Goal: Task Accomplishment & Management: Manage account settings

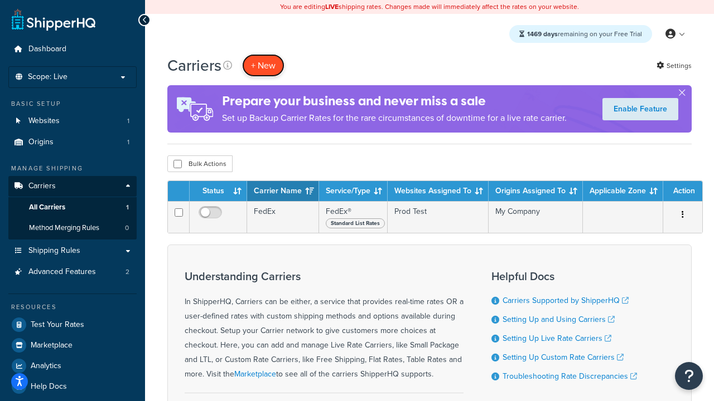
click at [263, 65] on button "+ New" at bounding box center [263, 65] width 42 height 23
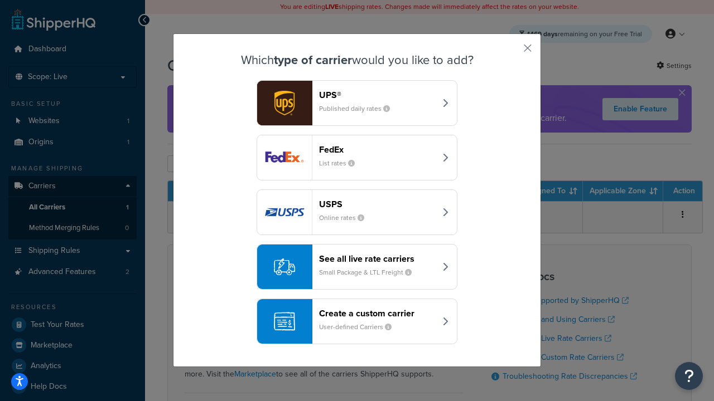
click at [357, 158] on div "FedEx List rates" at bounding box center [377, 157] width 117 height 27
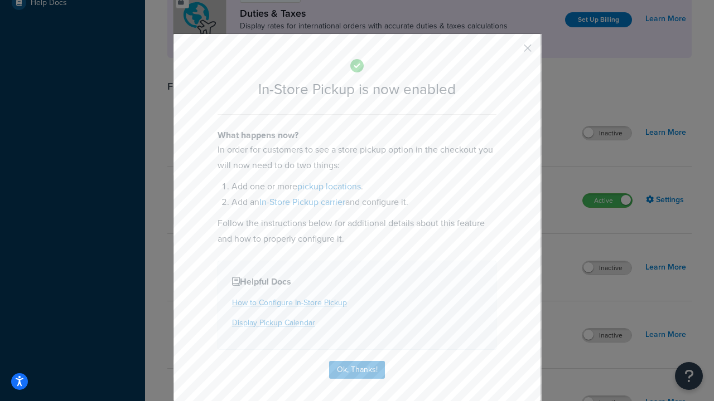
click at [511, 52] on button "button" at bounding box center [511, 52] width 3 height 3
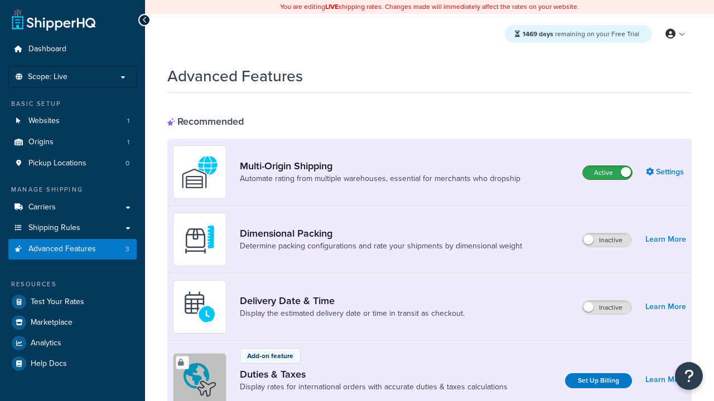
click at [607, 173] on label "Active" at bounding box center [607, 172] width 49 height 13
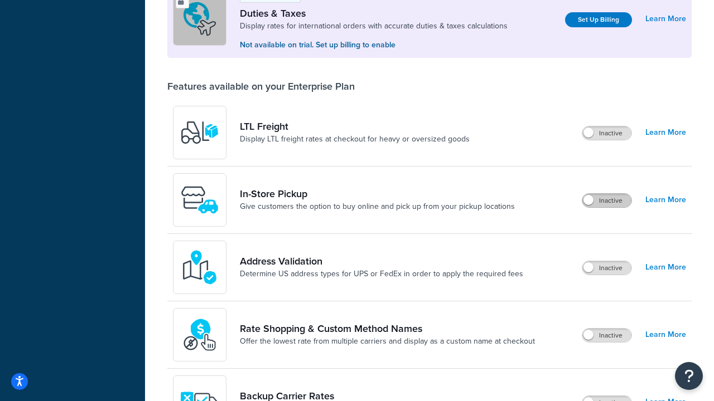
scroll to position [340, 0]
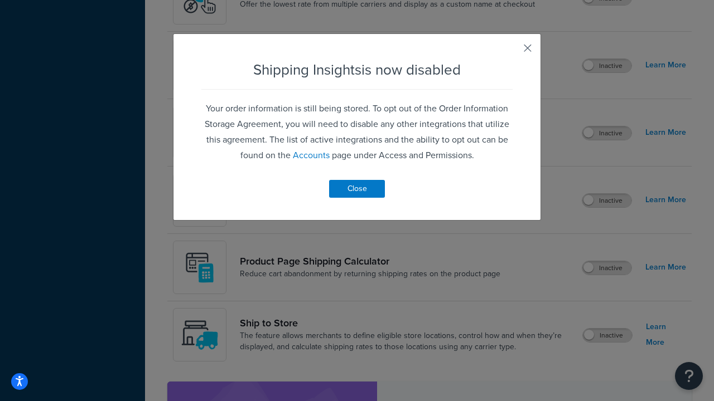
click at [511, 52] on button "button" at bounding box center [511, 52] width 3 height 3
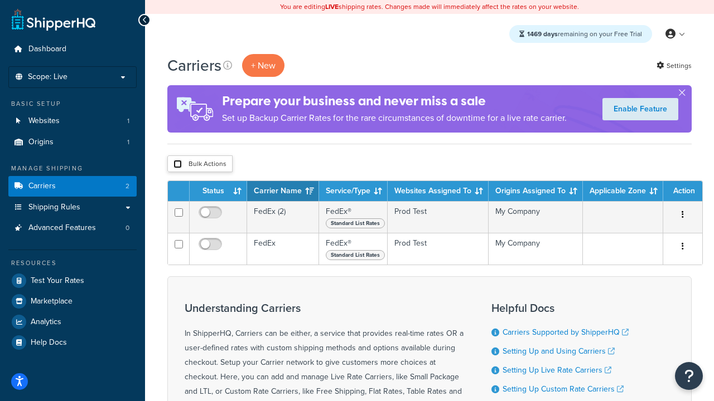
click at [177, 164] on input "checkbox" at bounding box center [177, 164] width 8 height 8
checkbox input "true"
click at [0, 0] on button "Delete" at bounding box center [0, 0] width 0 height 0
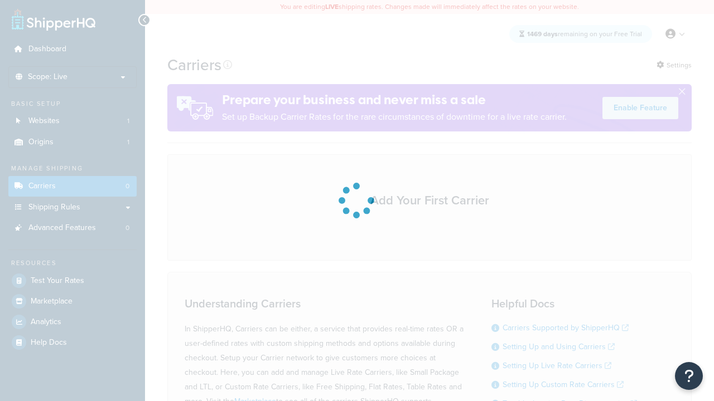
scroll to position [98, 0]
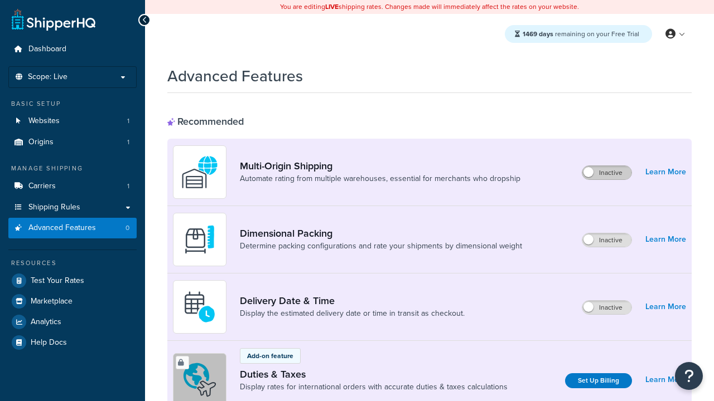
click at [607, 173] on label "Inactive" at bounding box center [606, 172] width 49 height 13
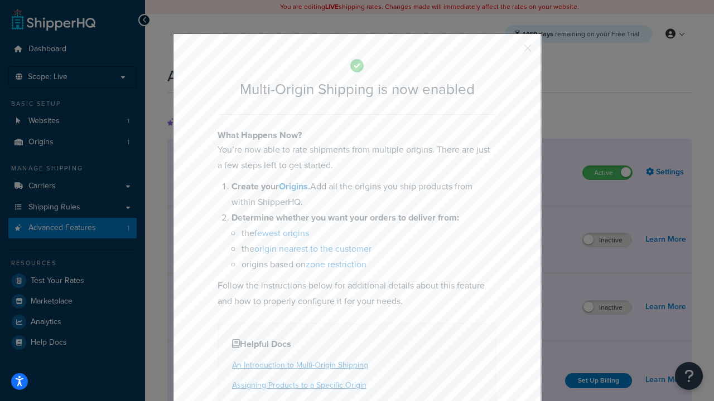
click at [511, 52] on button "button" at bounding box center [511, 52] width 3 height 3
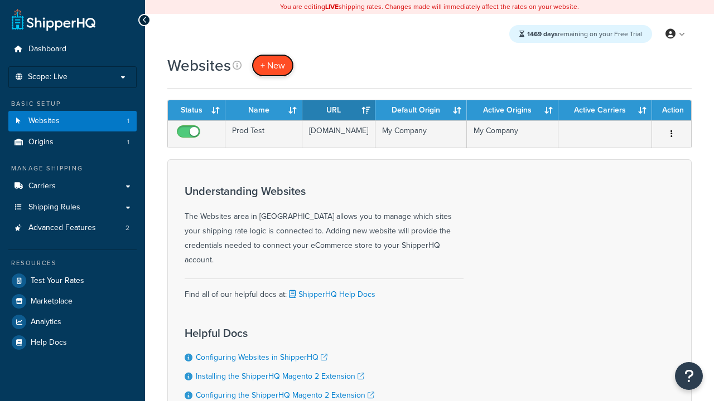
click at [273, 65] on span "+ New" at bounding box center [272, 65] width 25 height 13
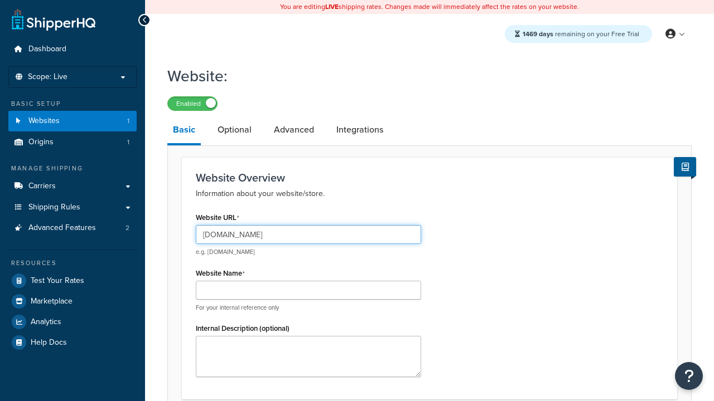
type input "[DOMAIN_NAME]"
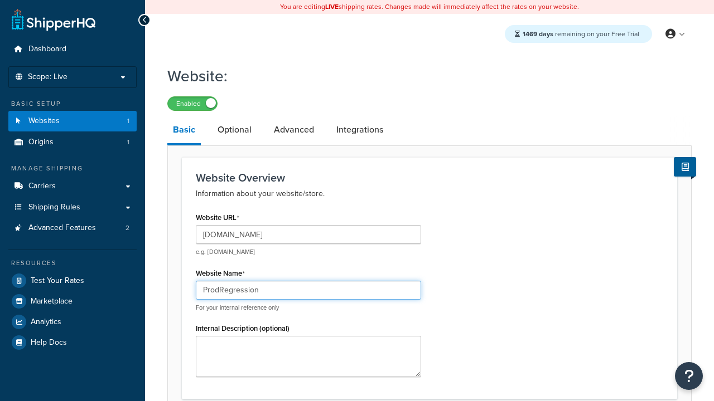
type input "ProdRegression"
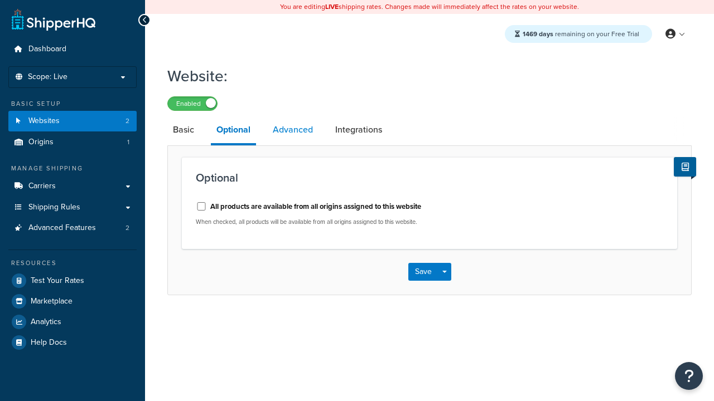
click at [293, 130] on link "Advanced" at bounding box center [292, 130] width 51 height 27
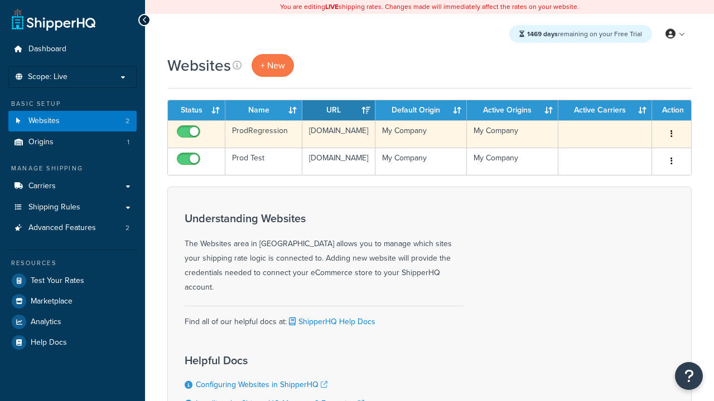
click at [671, 134] on icon "button" at bounding box center [671, 134] width 2 height 8
click at [0, 0] on link "Edit" at bounding box center [0, 0] width 0 height 0
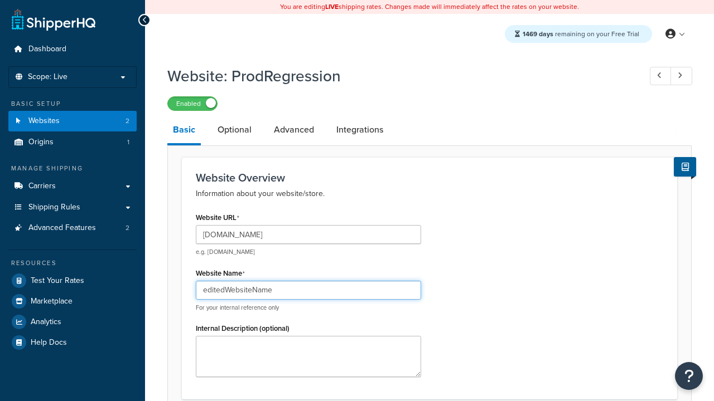
type input "editedWebsiteName"
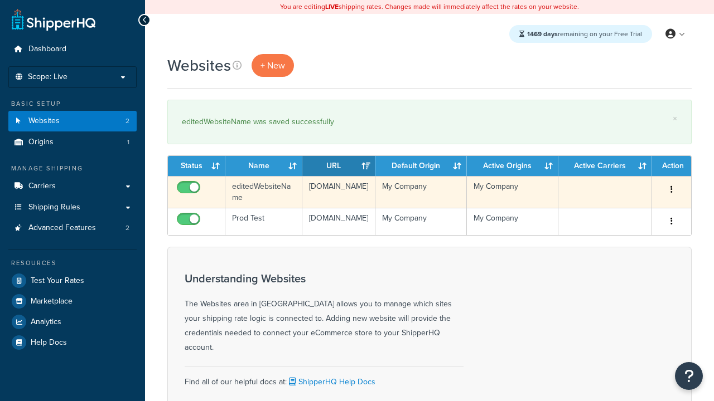
click at [671, 190] on icon "button" at bounding box center [671, 190] width 2 height 8
click at [0, 0] on link "Duplicate" at bounding box center [0, 0] width 0 height 0
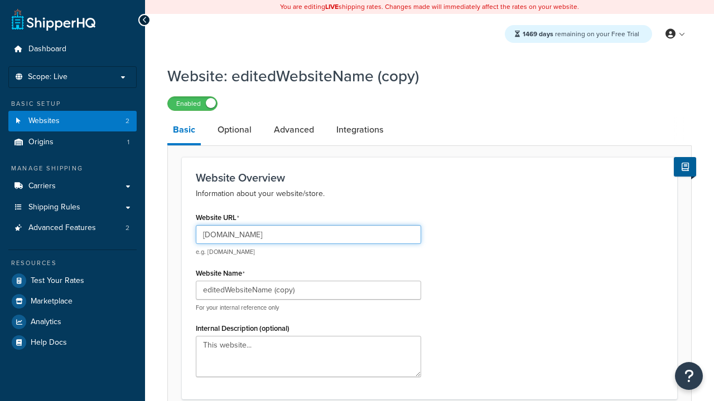
type input "[DOMAIN_NAME]"
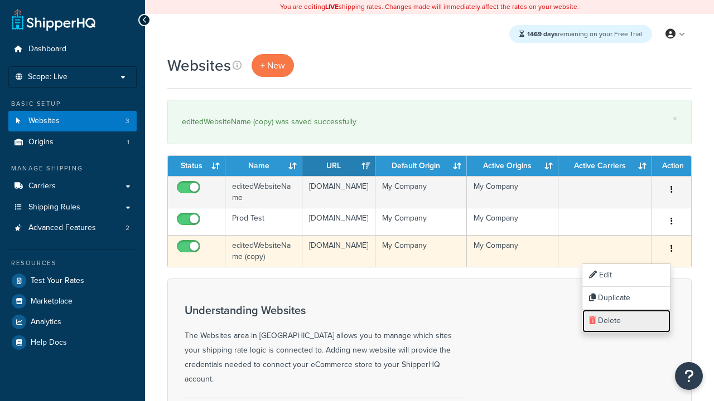
click at [626, 321] on link "Delete" at bounding box center [626, 321] width 88 height 23
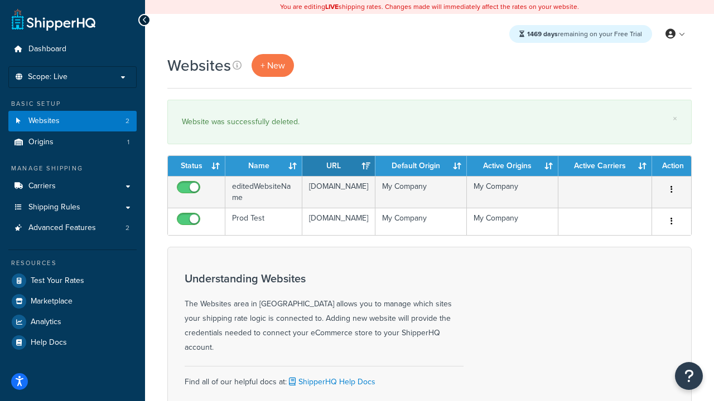
click at [196, 166] on th "Status" at bounding box center [196, 166] width 57 height 20
click at [264, 166] on th "Name" at bounding box center [263, 166] width 77 height 20
click at [338, 166] on th "URL" at bounding box center [338, 166] width 73 height 20
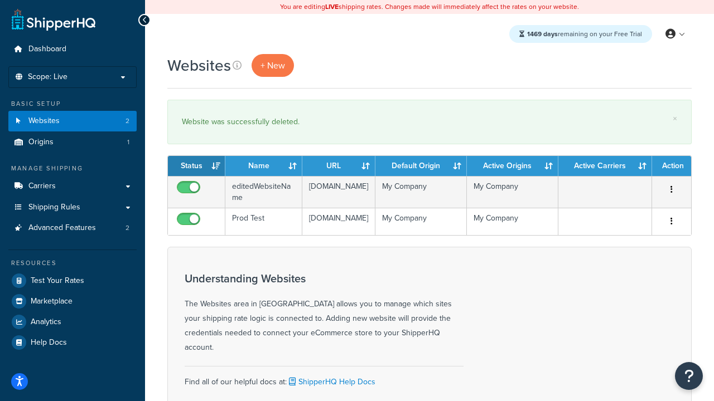
click at [338, 166] on th "URL" at bounding box center [338, 166] width 73 height 20
click at [421, 166] on th "Default Origin" at bounding box center [420, 166] width 91 height 20
click at [512, 166] on th "Active Origins" at bounding box center [512, 166] width 91 height 20
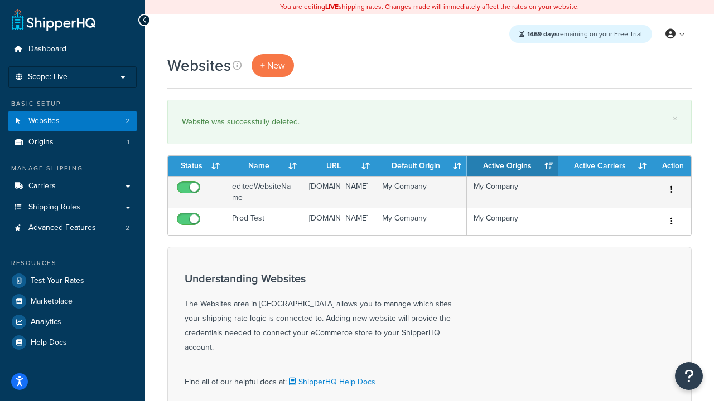
click at [605, 166] on th "Active Carriers" at bounding box center [605, 166] width 94 height 20
click at [671, 166] on th "Action" at bounding box center [671, 166] width 39 height 20
click at [237, 65] on icon at bounding box center [236, 65] width 9 height 9
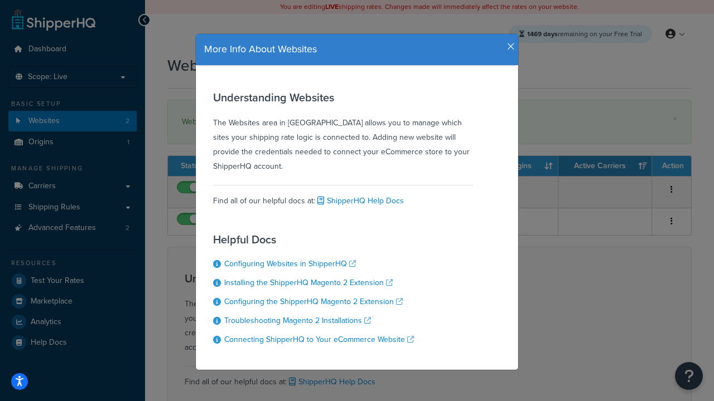
click at [508, 42] on icon "button" at bounding box center [511, 47] width 8 height 10
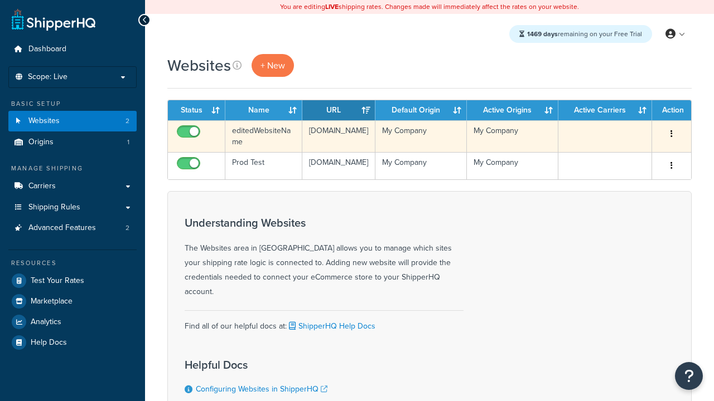
click at [671, 134] on icon "button" at bounding box center [671, 134] width 2 height 8
click at [0, 0] on link "Delete" at bounding box center [0, 0] width 0 height 0
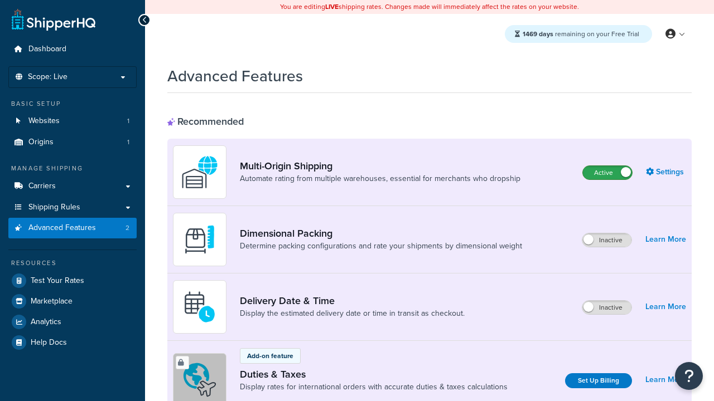
click at [607, 173] on label "Active" at bounding box center [607, 172] width 49 height 13
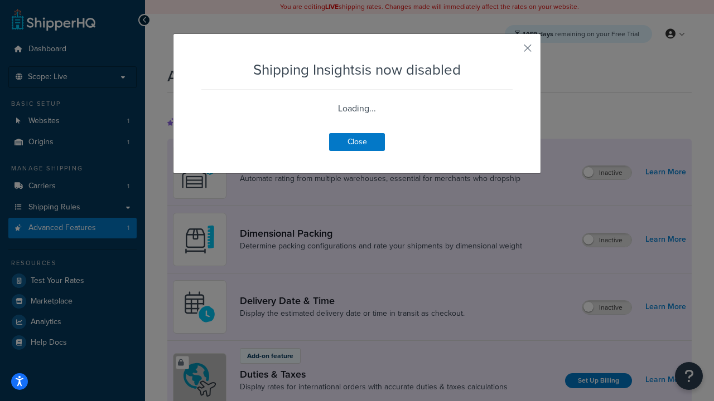
scroll to position [699, 0]
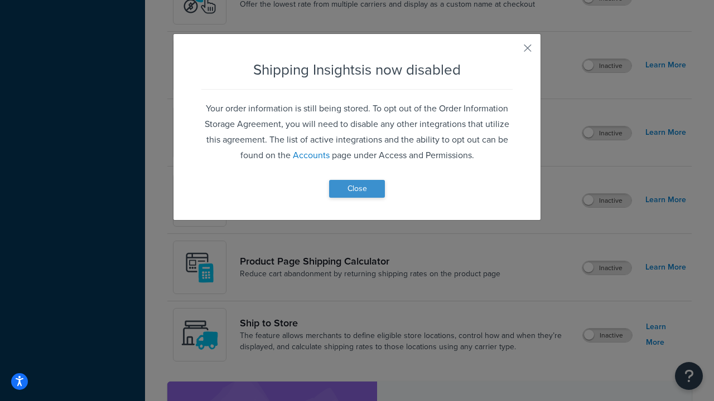
click at [357, 188] on button "Close" at bounding box center [357, 189] width 56 height 18
